Goal: Information Seeking & Learning: Check status

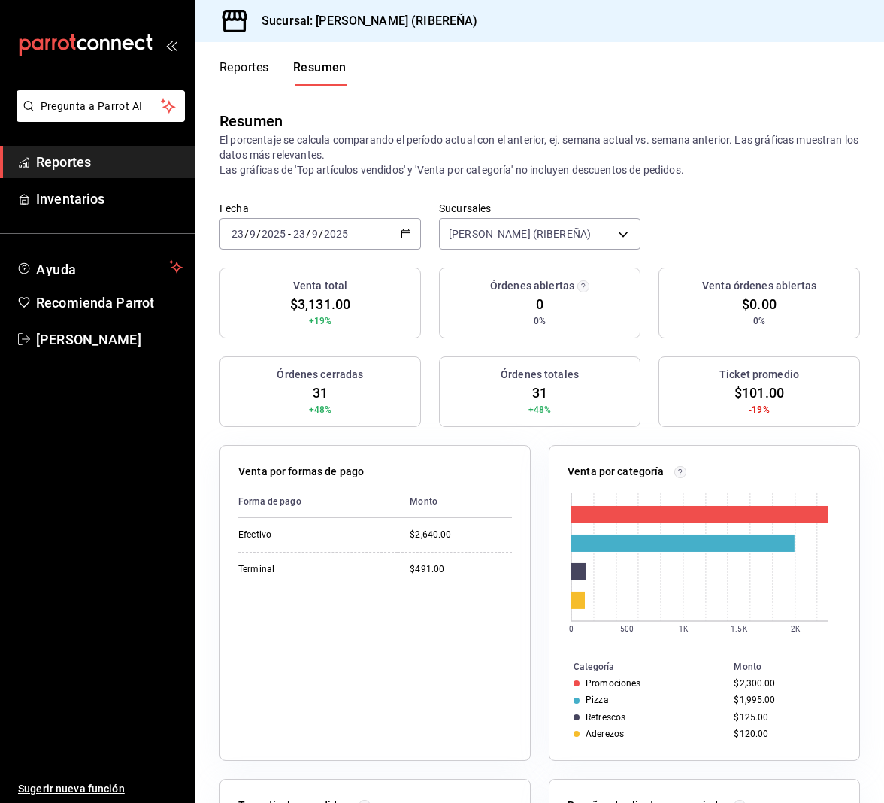
click at [238, 68] on button "Reportes" at bounding box center [245, 73] width 50 height 26
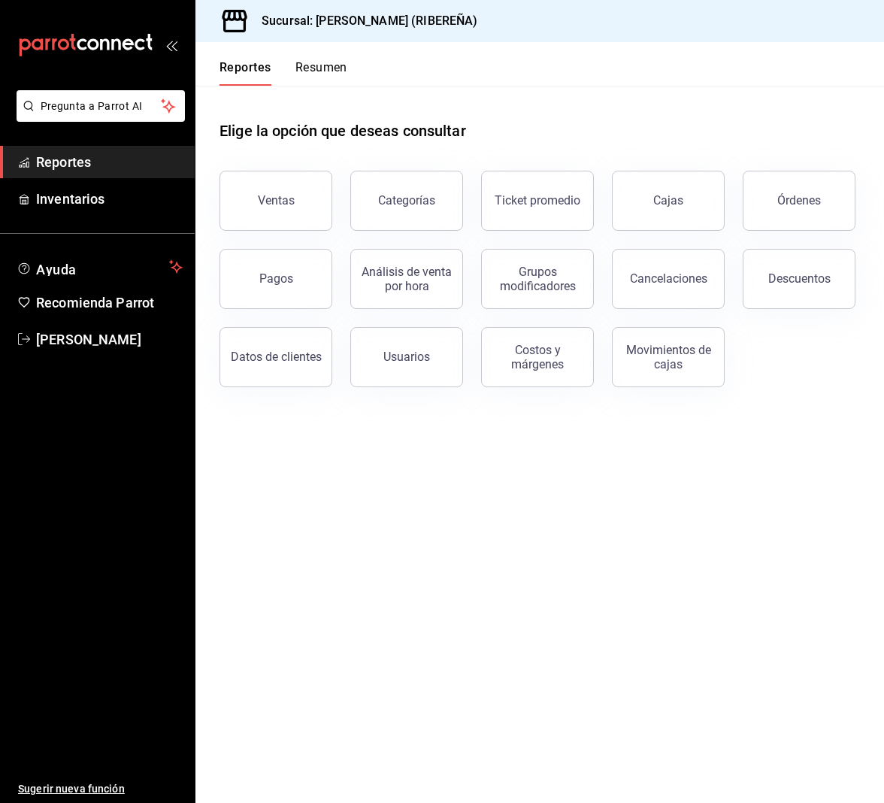
click at [277, 198] on div "Ventas" at bounding box center [276, 200] width 37 height 14
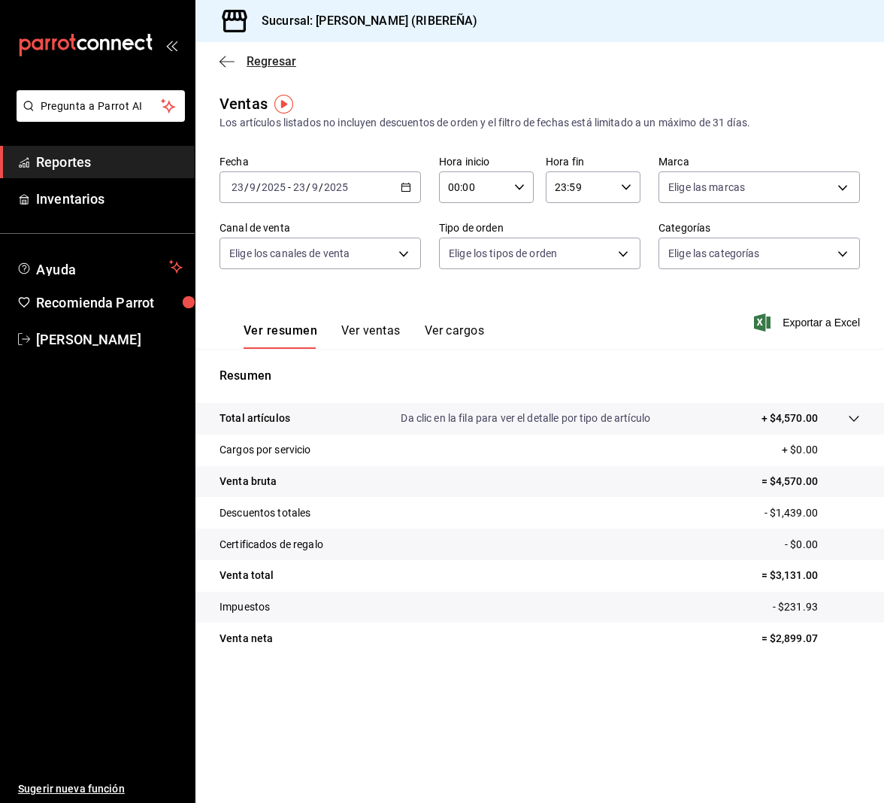
click at [223, 56] on icon "button" at bounding box center [227, 62] width 15 height 14
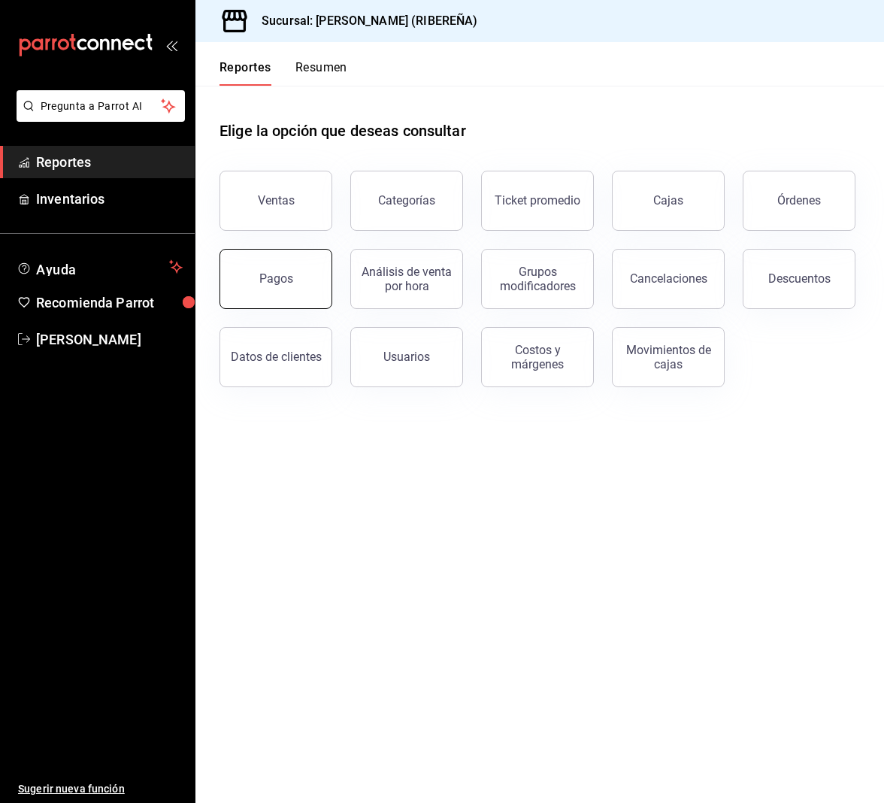
click at [301, 275] on button "Pagos" at bounding box center [276, 279] width 113 height 60
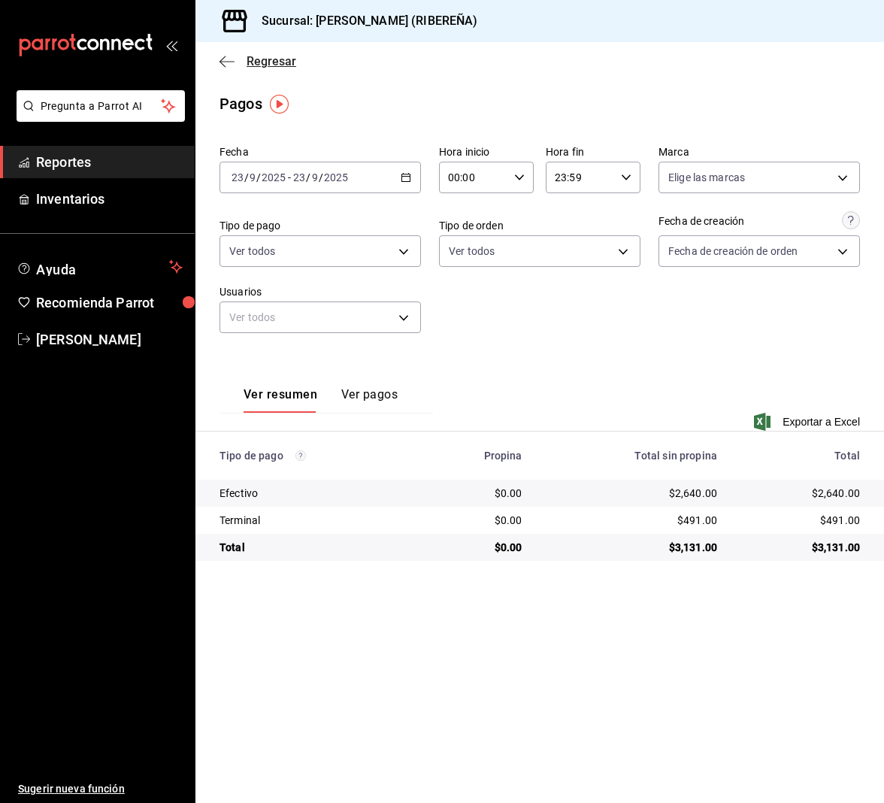
click at [220, 63] on icon "button" at bounding box center [227, 62] width 15 height 14
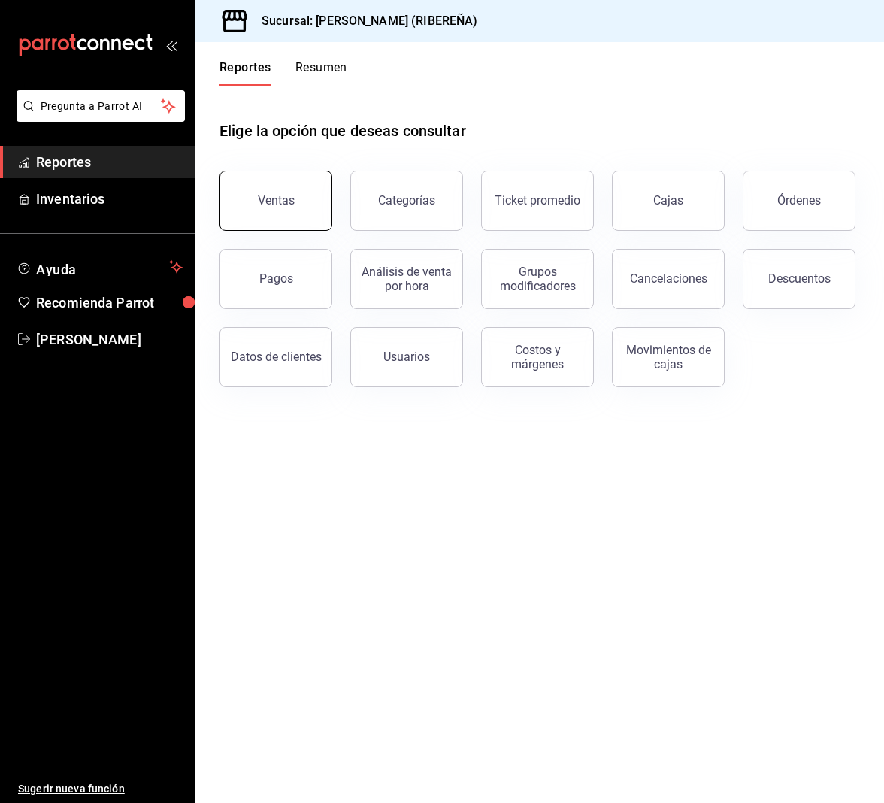
click at [286, 218] on button "Ventas" at bounding box center [276, 201] width 113 height 60
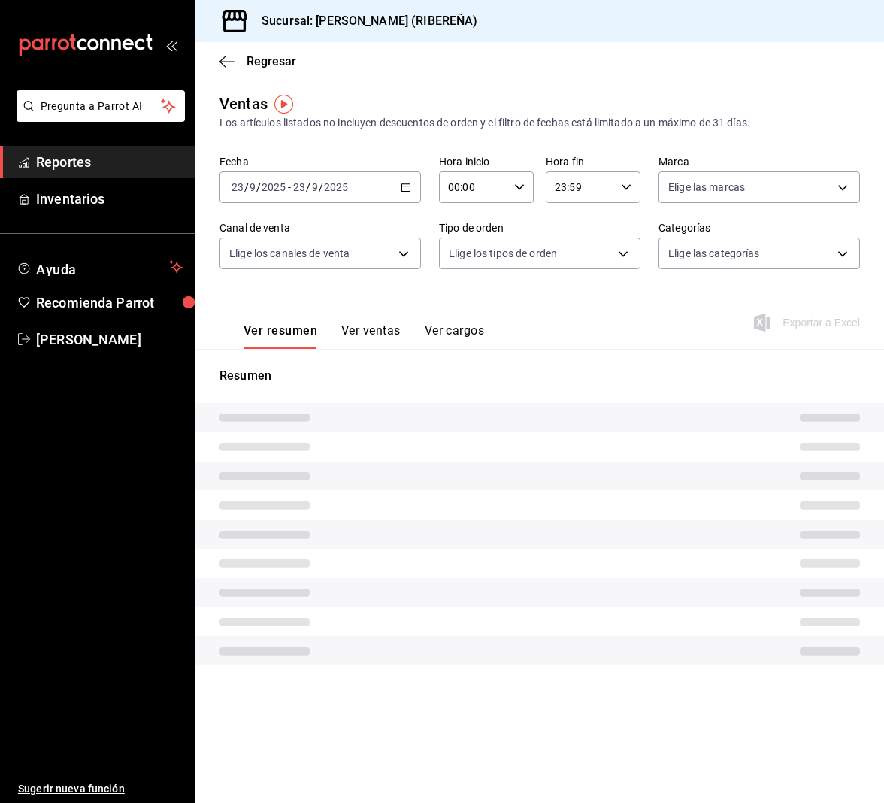
click at [375, 334] on button "Ver ventas" at bounding box center [370, 336] width 59 height 26
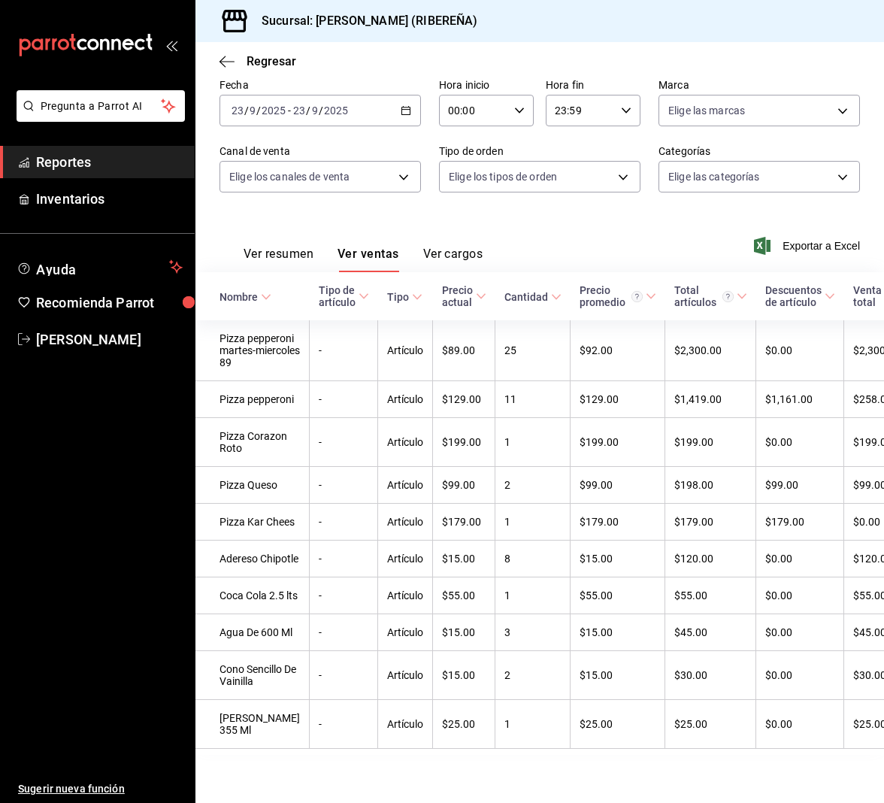
scroll to position [244, 0]
click at [227, 57] on icon "button" at bounding box center [227, 62] width 15 height 14
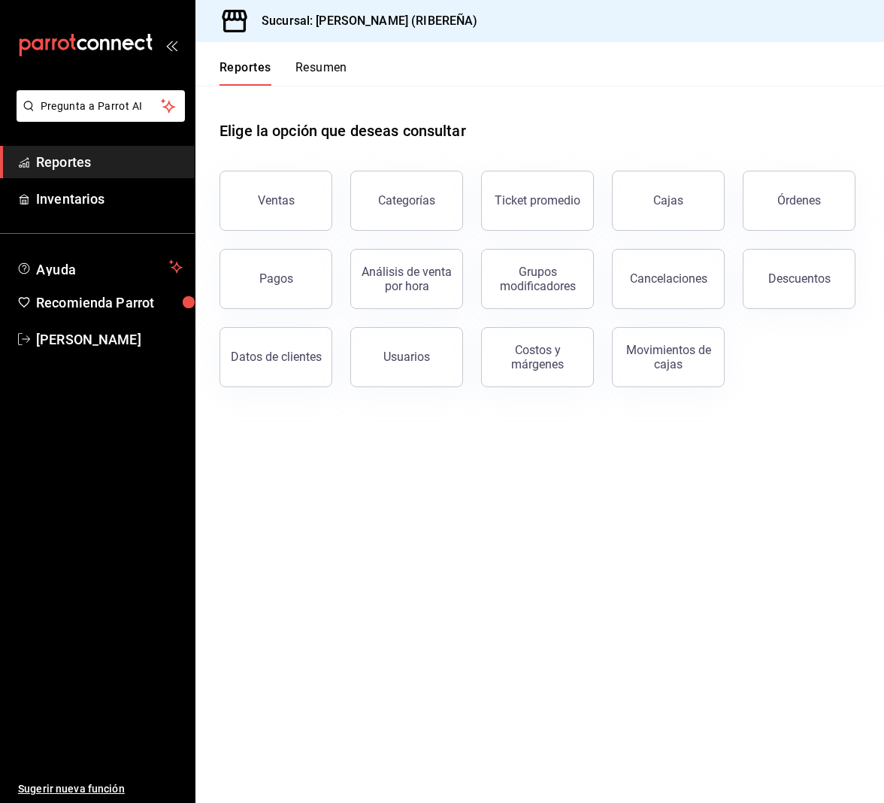
click at [741, 305] on div "Descuentos" at bounding box center [790, 270] width 131 height 78
click at [759, 301] on button "Descuentos" at bounding box center [799, 279] width 113 height 60
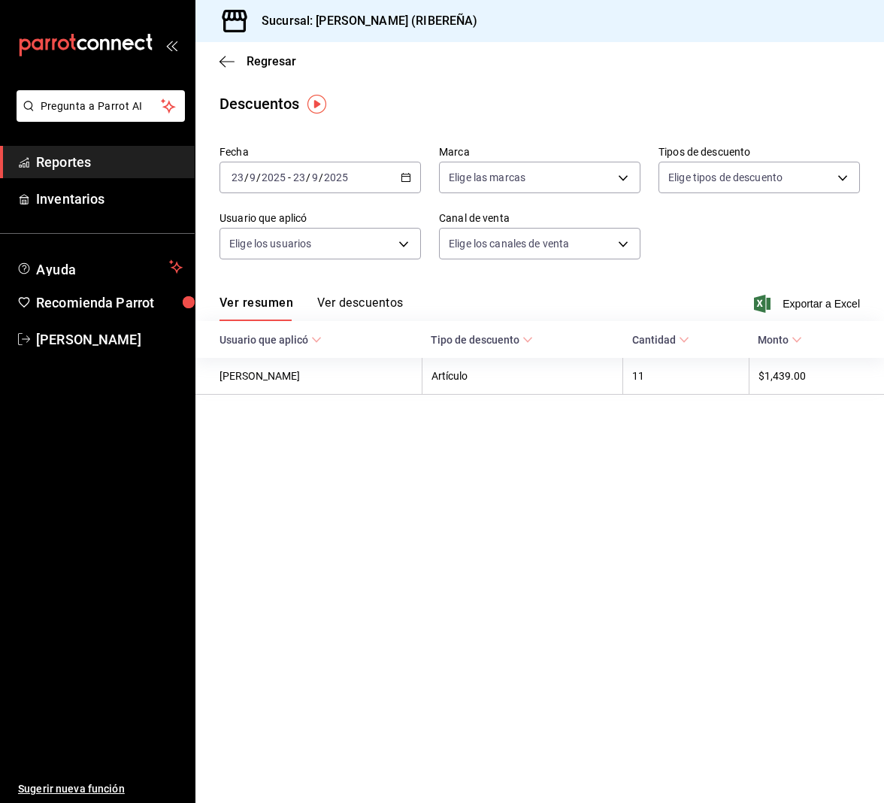
click at [372, 300] on button "Ver descuentos" at bounding box center [360, 309] width 86 height 26
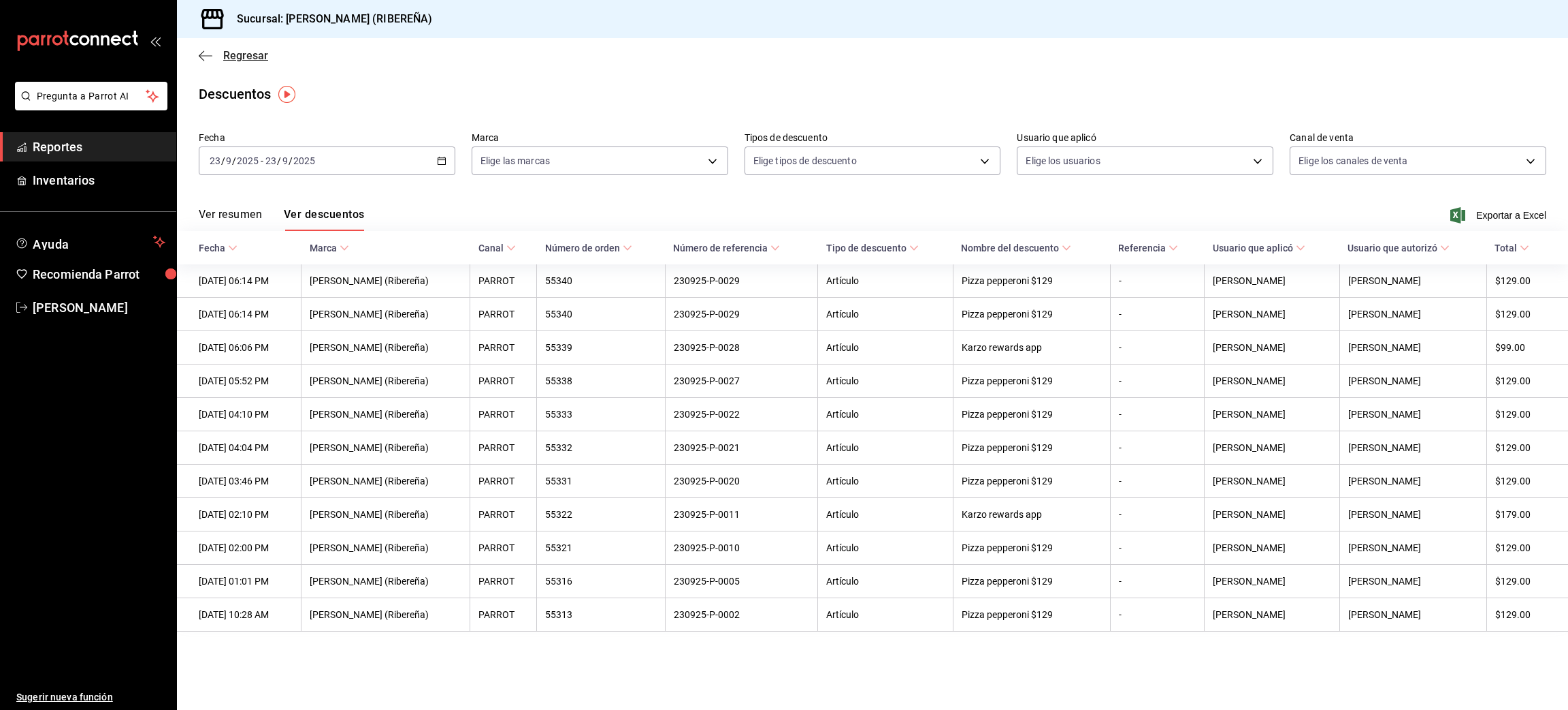
click at [203, 55] on icon "button" at bounding box center [206, 55] width 14 height 1
